Goal: Task Accomplishment & Management: Manage account settings

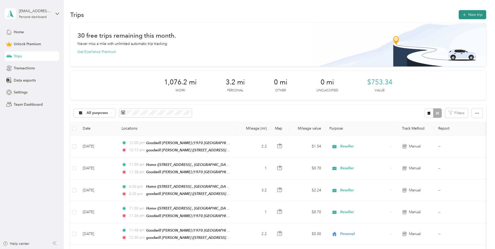
click at [459, 15] on button "New trip" at bounding box center [472, 14] width 27 height 9
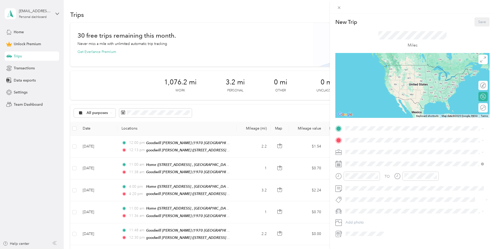
click at [383, 153] on span "[STREET_ADDRESS], [GEOGRAPHIC_DATA], [GEOGRAPHIC_DATA], [GEOGRAPHIC_DATA]" at bounding box center [412, 157] width 113 height 10
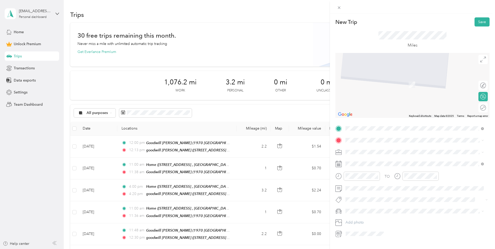
click at [379, 180] on strong "Goodwill [PERSON_NAME]" at bounding box center [379, 182] width 47 height 5
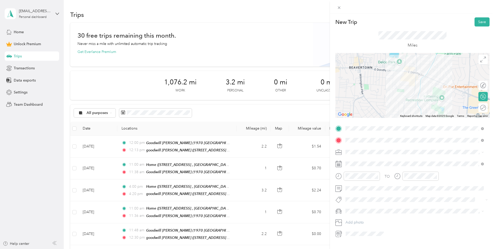
click at [365, 155] on span at bounding box center [417, 152] width 146 height 8
click at [369, 177] on div "Reseller" at bounding box center [415, 178] width 135 height 5
click at [343, 164] on div at bounding box center [413, 163] width 154 height 8
click at [341, 163] on icon at bounding box center [339, 163] width 6 height 0
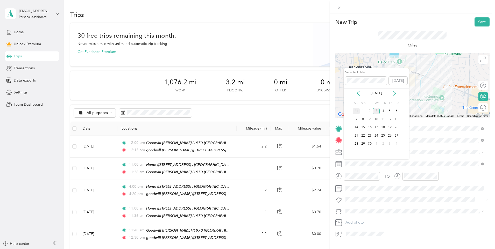
click at [357, 113] on div "31" at bounding box center [356, 111] width 7 height 6
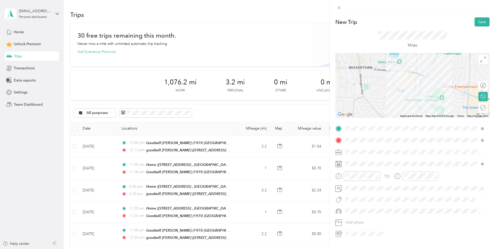
click at [341, 174] on div at bounding box center [358, 175] width 45 height 9
click at [352, 154] on div "11" at bounding box center [351, 155] width 12 height 7
click at [367, 106] on div "00" at bounding box center [366, 106] width 12 height 7
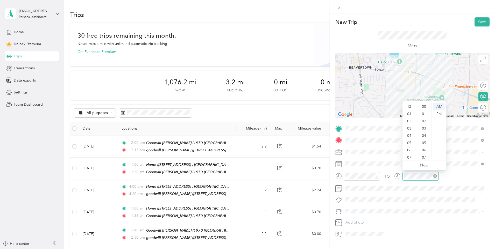
scroll to position [380, 0]
click at [408, 155] on div "11" at bounding box center [410, 155] width 12 height 7
click at [424, 145] on div "32" at bounding box center [425, 145] width 12 height 7
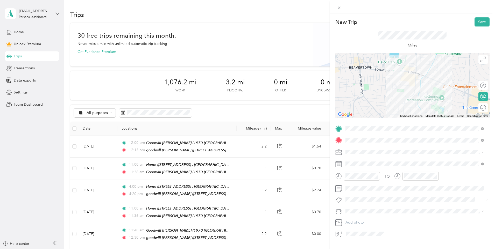
click at [362, 227] on span "[PERSON_NAME] Car" at bounding box center [366, 229] width 36 height 4
click at [363, 220] on button "Add photo" at bounding box center [417, 222] width 146 height 7
click at [480, 22] on button "Save" at bounding box center [482, 21] width 15 height 9
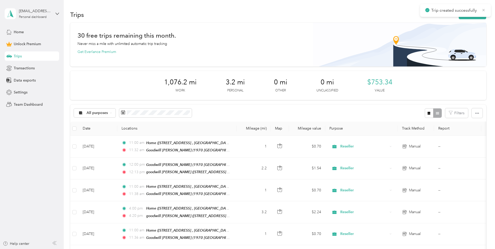
click at [485, 11] on icon at bounding box center [484, 10] width 4 height 5
click at [459, 14] on button "New trip" at bounding box center [472, 14] width 27 height 9
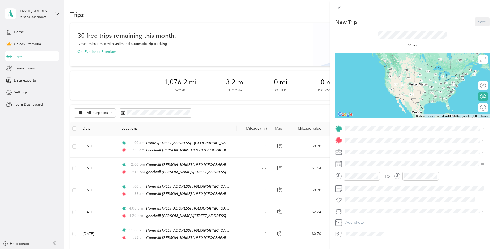
click at [386, 171] on div "Goodwill [PERSON_NAME] [STREET_ADDRESS][PERSON_NAME][US_STATE]" at bounding box center [396, 173] width 81 height 11
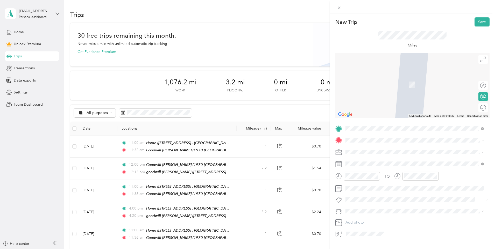
click at [385, 212] on div "goodwill [PERSON_NAME] [STREET_ADDRESS][PERSON_NAME][US_STATE]" at bounding box center [415, 218] width 135 height 13
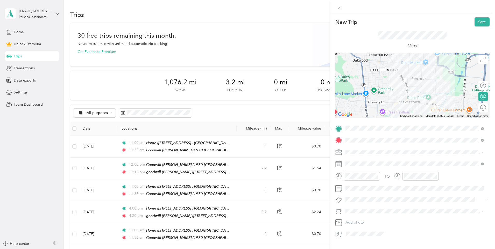
click at [377, 149] on span at bounding box center [417, 152] width 146 height 8
click at [356, 181] on li "Reseller" at bounding box center [415, 179] width 142 height 9
click at [353, 155] on div "11" at bounding box center [351, 155] width 12 height 7
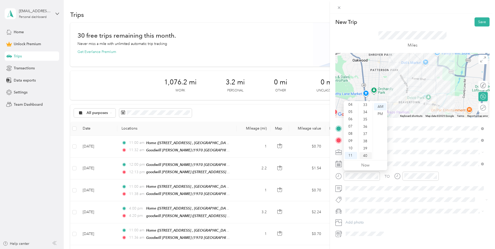
click at [367, 153] on div "40" at bounding box center [366, 155] width 12 height 7
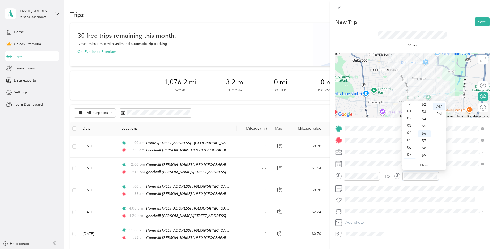
scroll to position [0, 0]
click at [407, 106] on div "12" at bounding box center [410, 106] width 12 height 7
click at [424, 114] on div "01" at bounding box center [425, 113] width 12 height 7
click at [440, 114] on div "PM" at bounding box center [439, 113] width 12 height 7
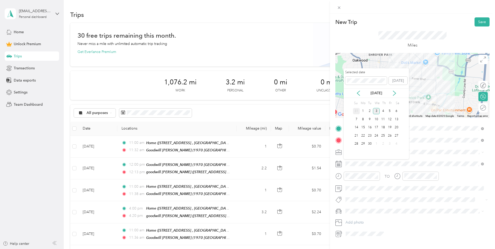
click at [356, 109] on div "31" at bounding box center [356, 111] width 7 height 6
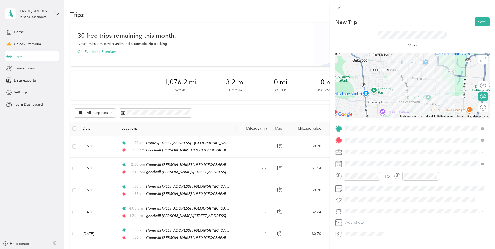
click at [370, 207] on span at bounding box center [417, 211] width 146 height 8
click at [362, 227] on span "[PERSON_NAME] Car" at bounding box center [366, 227] width 36 height 4
click at [355, 223] on button "Add photo" at bounding box center [417, 222] width 146 height 7
click at [477, 22] on button "Save" at bounding box center [482, 21] width 15 height 9
